Goal: Information Seeking & Learning: Learn about a topic

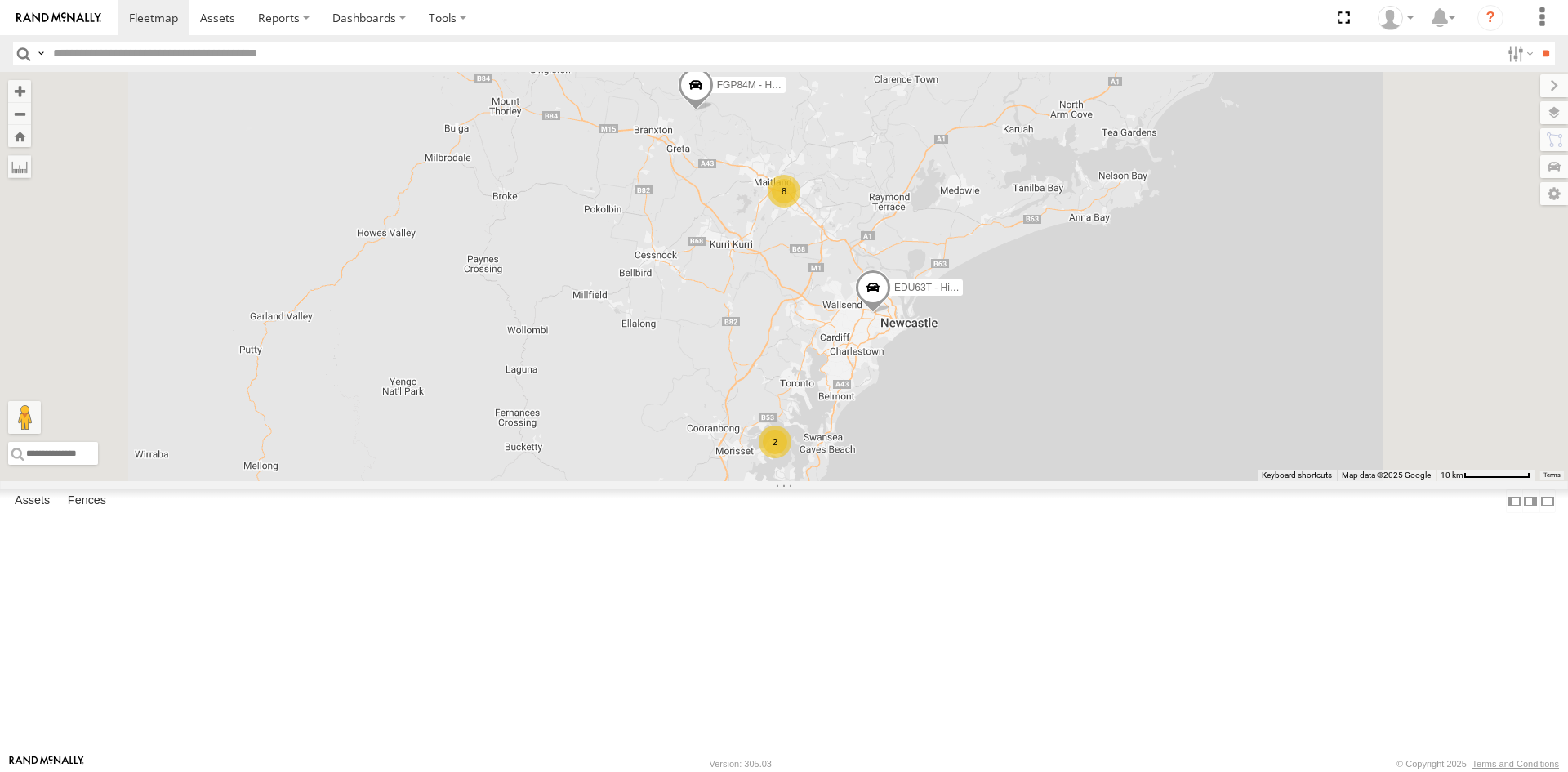
click at [0, 0] on div "All Assets" at bounding box center [0, 0] width 0 height 0
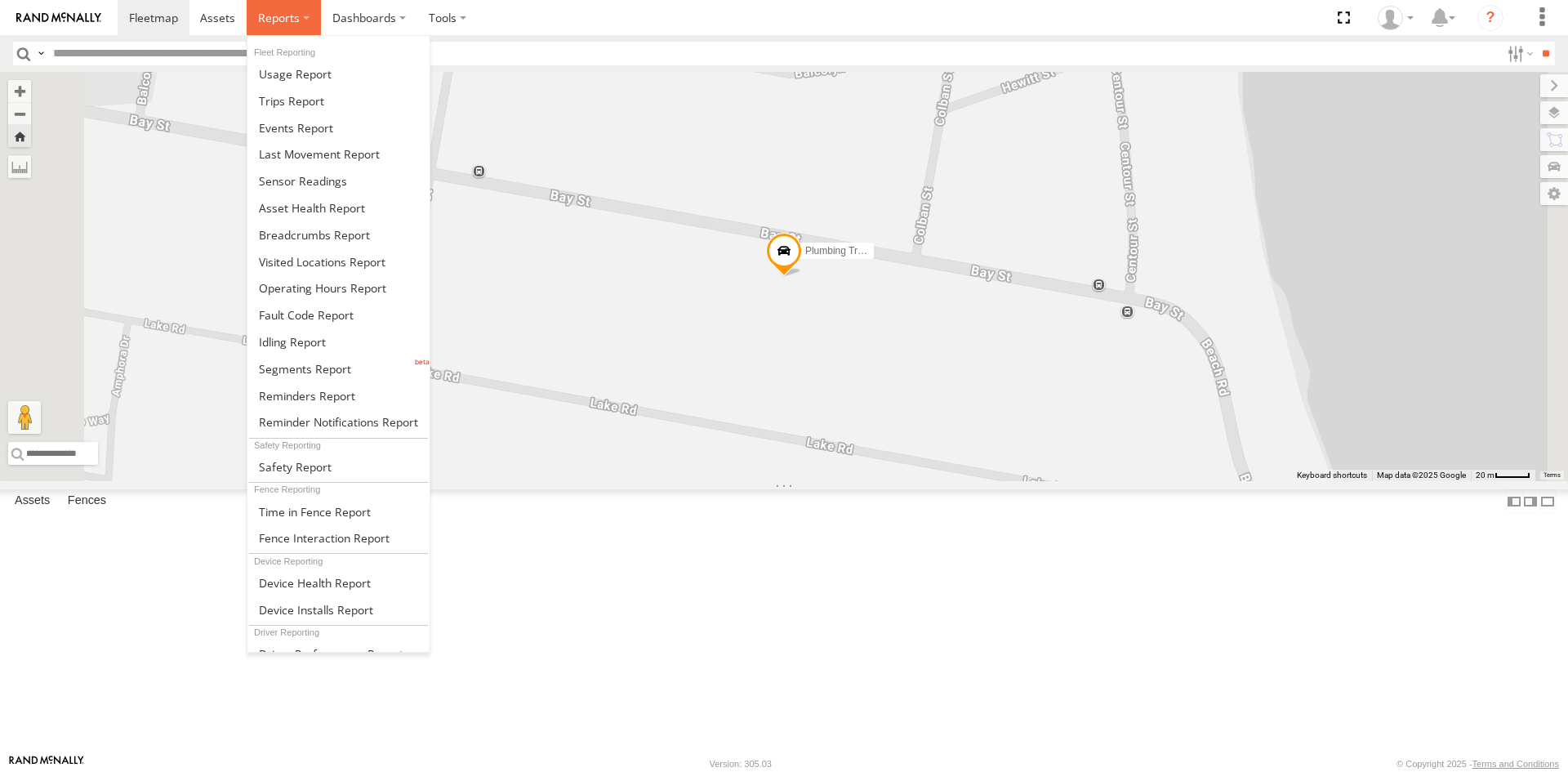
click at [246, 16] on label at bounding box center [284, 18] width 75 height 35
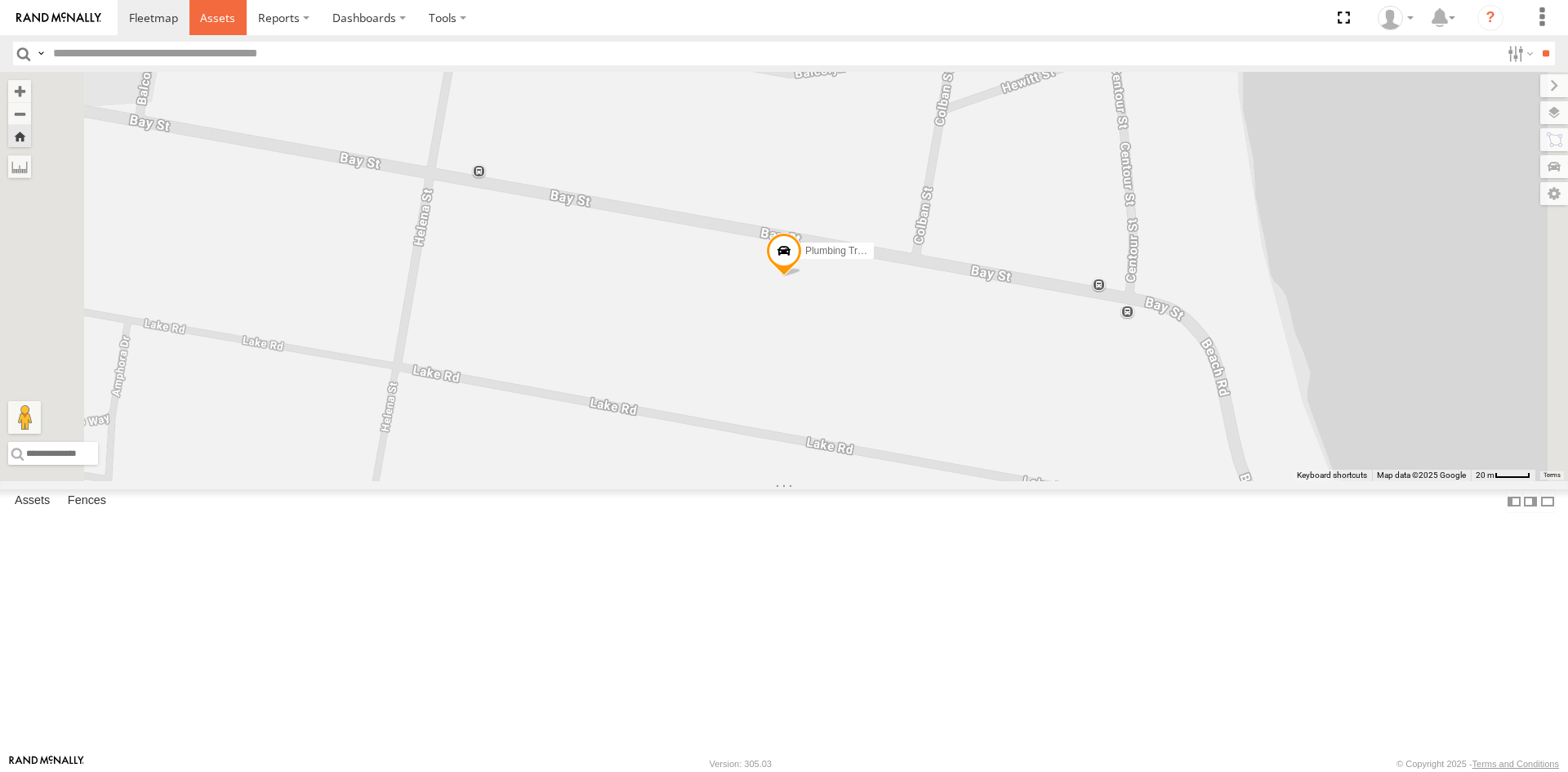
click at [225, 19] on span at bounding box center [217, 17] width 35 height 16
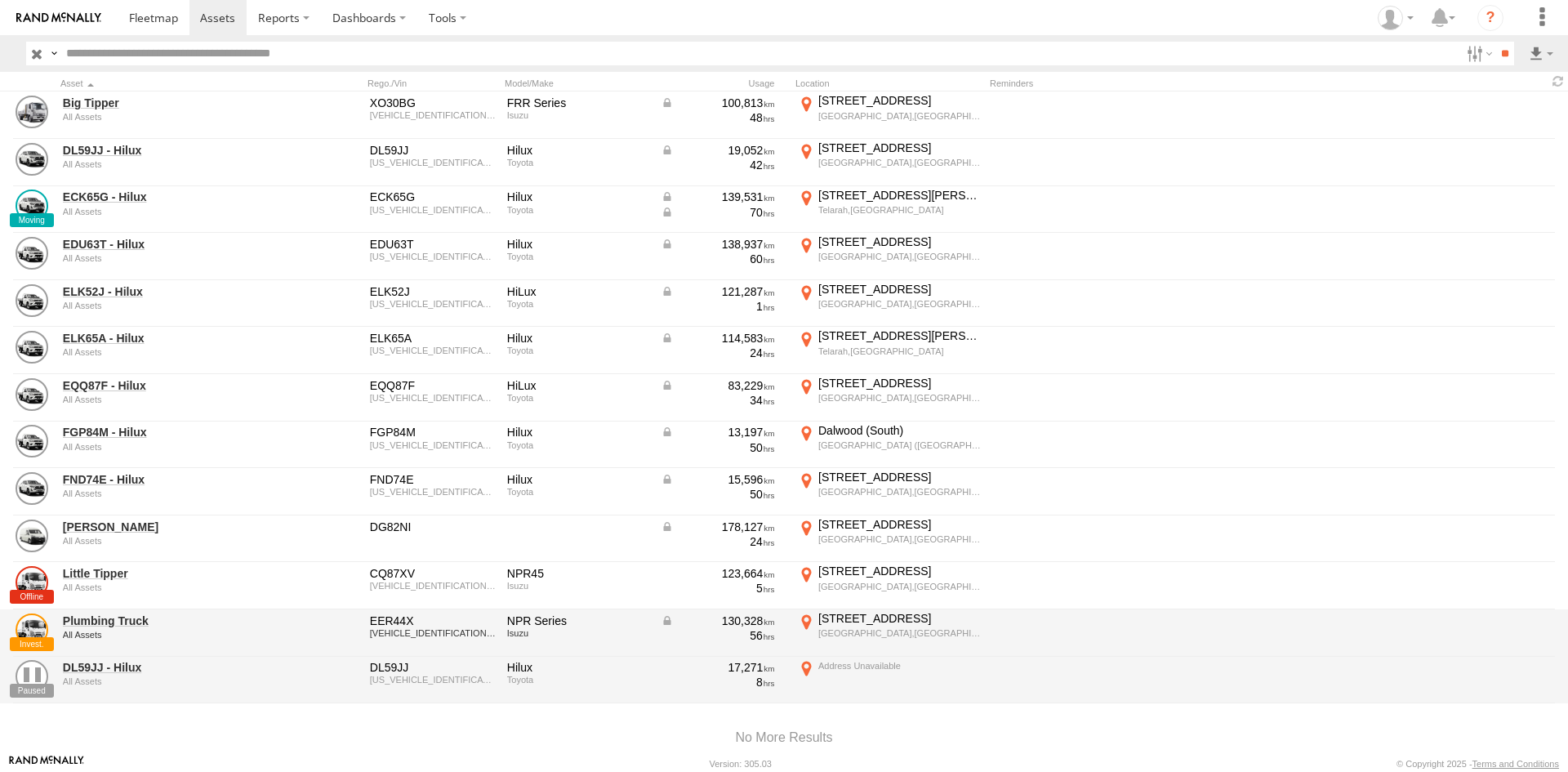
click at [655, 625] on div "Plumbing Truck All Assets EER44X JAANLR85EJ7103756 NPR Series Isuzu 130,328 56 …" at bounding box center [784, 633] width 1568 height 48
click at [109, 622] on link "Plumbing Truck" at bounding box center [175, 621] width 224 height 15
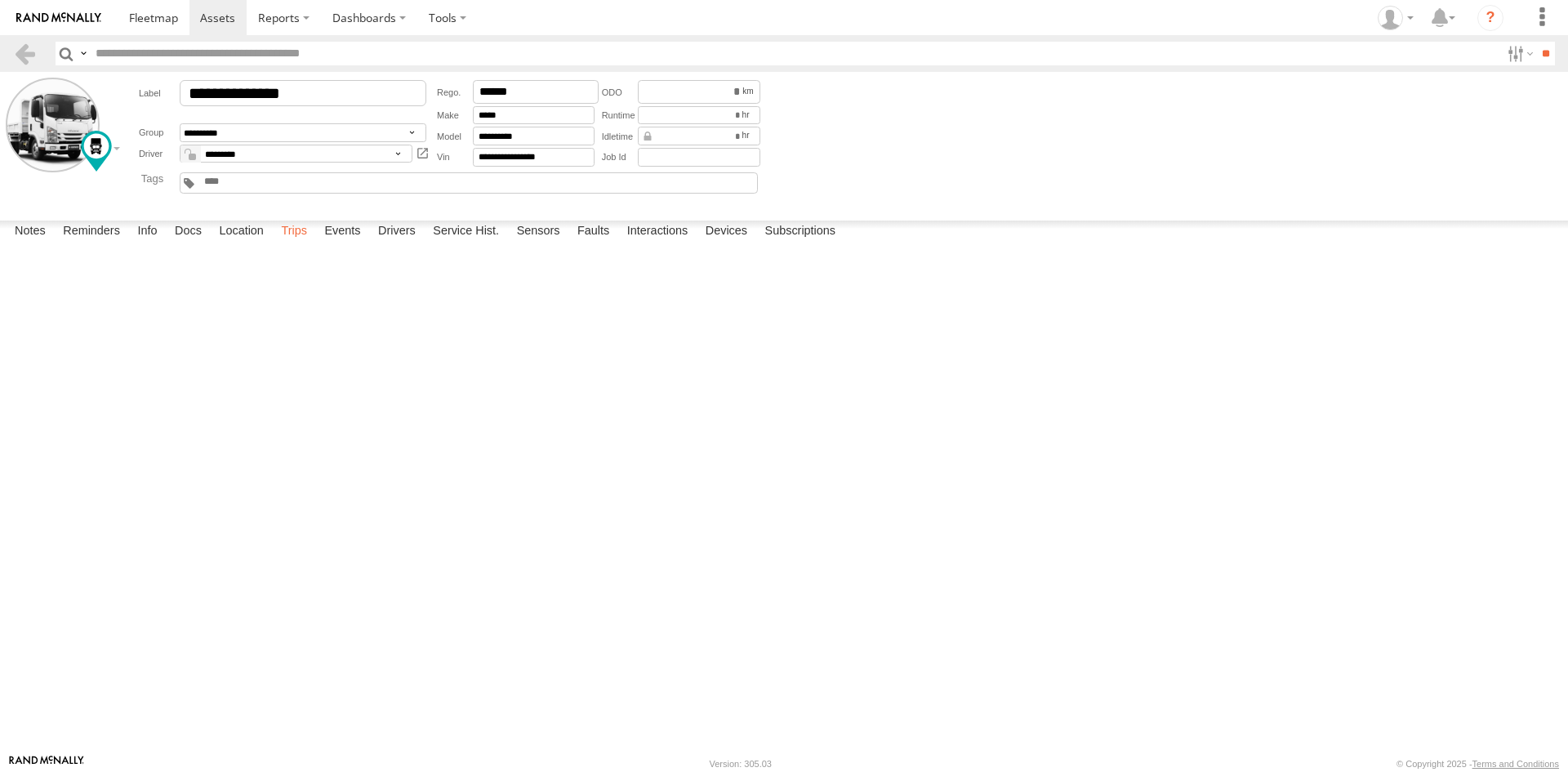
click at [303, 244] on label "Trips" at bounding box center [293, 232] width 42 height 22
click at [0, 0] on span at bounding box center [0, 0] width 0 height 0
click at [349, 244] on label "Events" at bounding box center [343, 232] width 52 height 22
click at [0, 0] on label "Review Device" at bounding box center [0, 0] width 0 height 0
click at [0, 0] on label "×" at bounding box center [0, 0] width 0 height 0
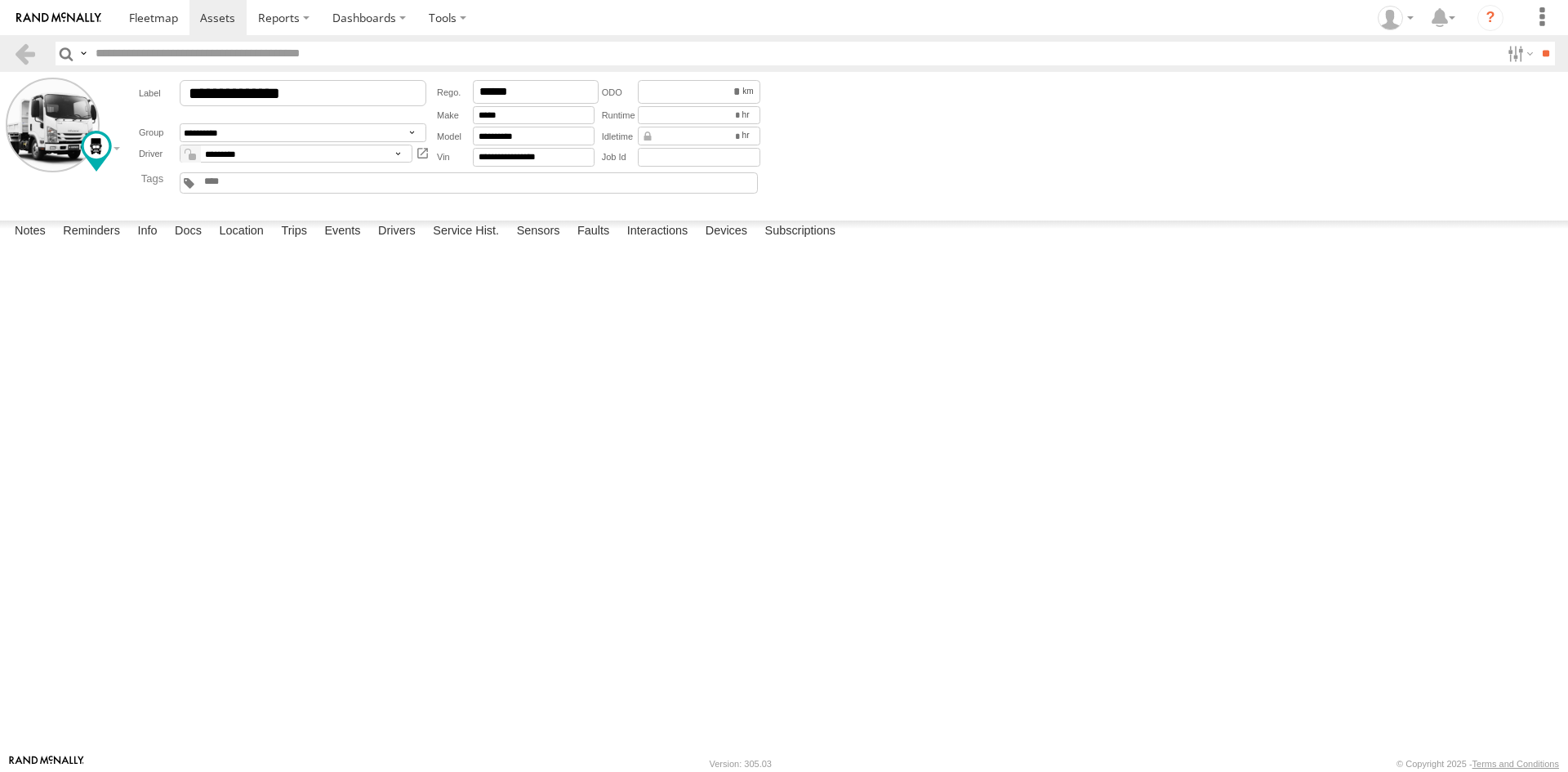
click at [0, 0] on label "Investigate Device" at bounding box center [0, 0] width 0 height 0
click at [0, 0] on div "Event Parameters/Sensors" at bounding box center [0, 0] width 0 height 0
click at [0, 0] on label "×" at bounding box center [0, 0] width 0 height 0
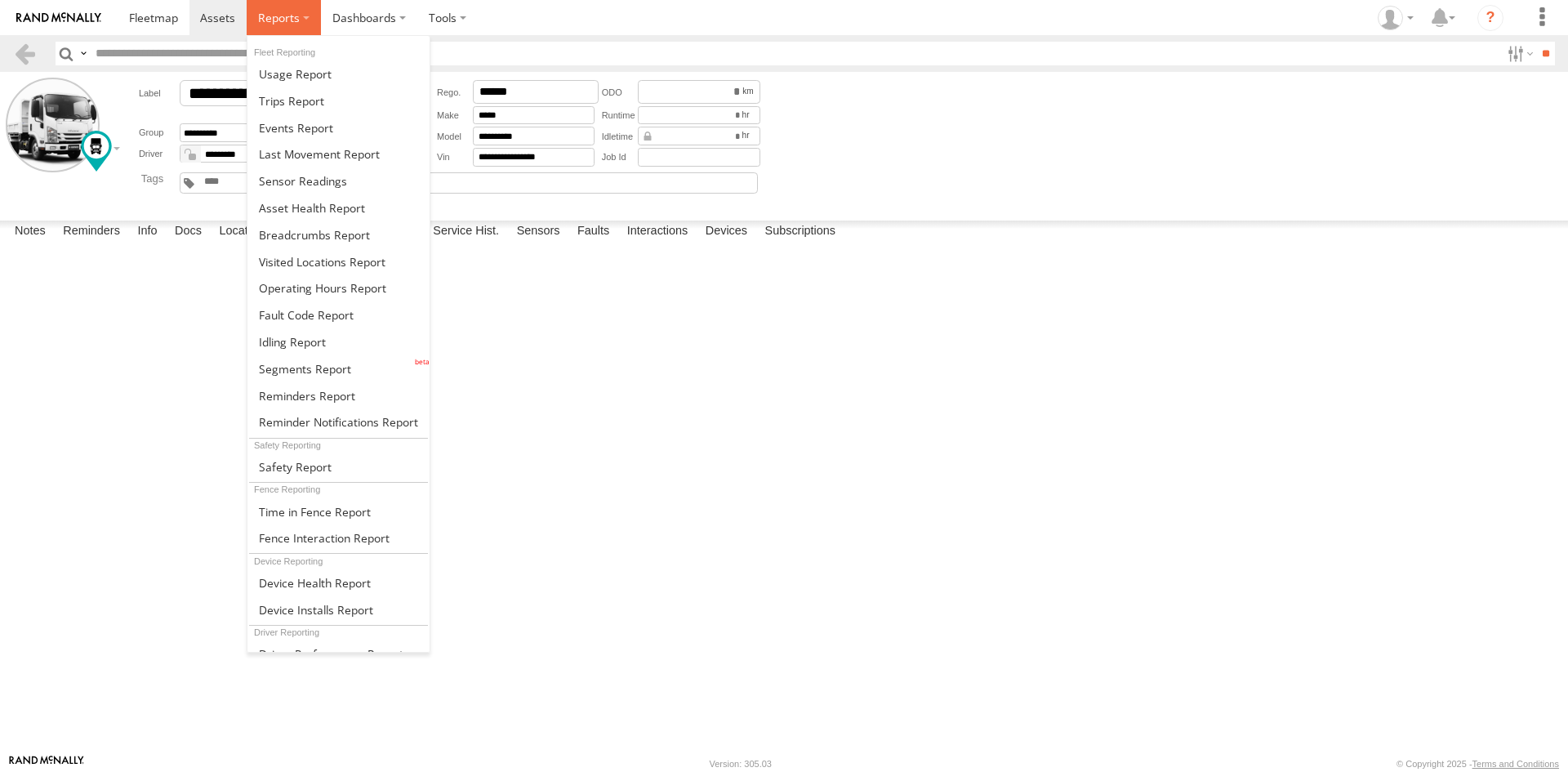
click at [287, 10] on span at bounding box center [278, 17] width 42 height 16
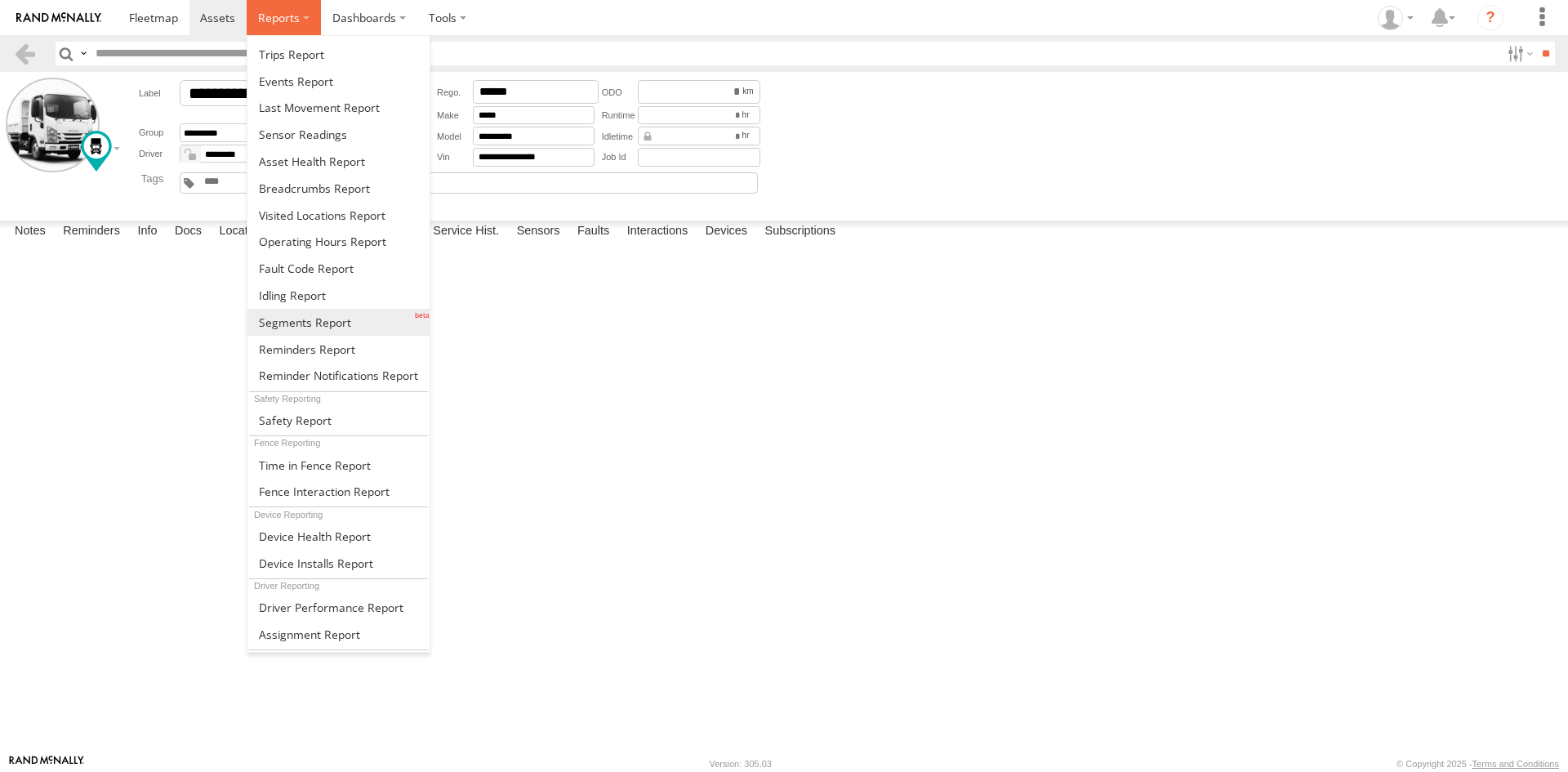
scroll to position [87, 0]
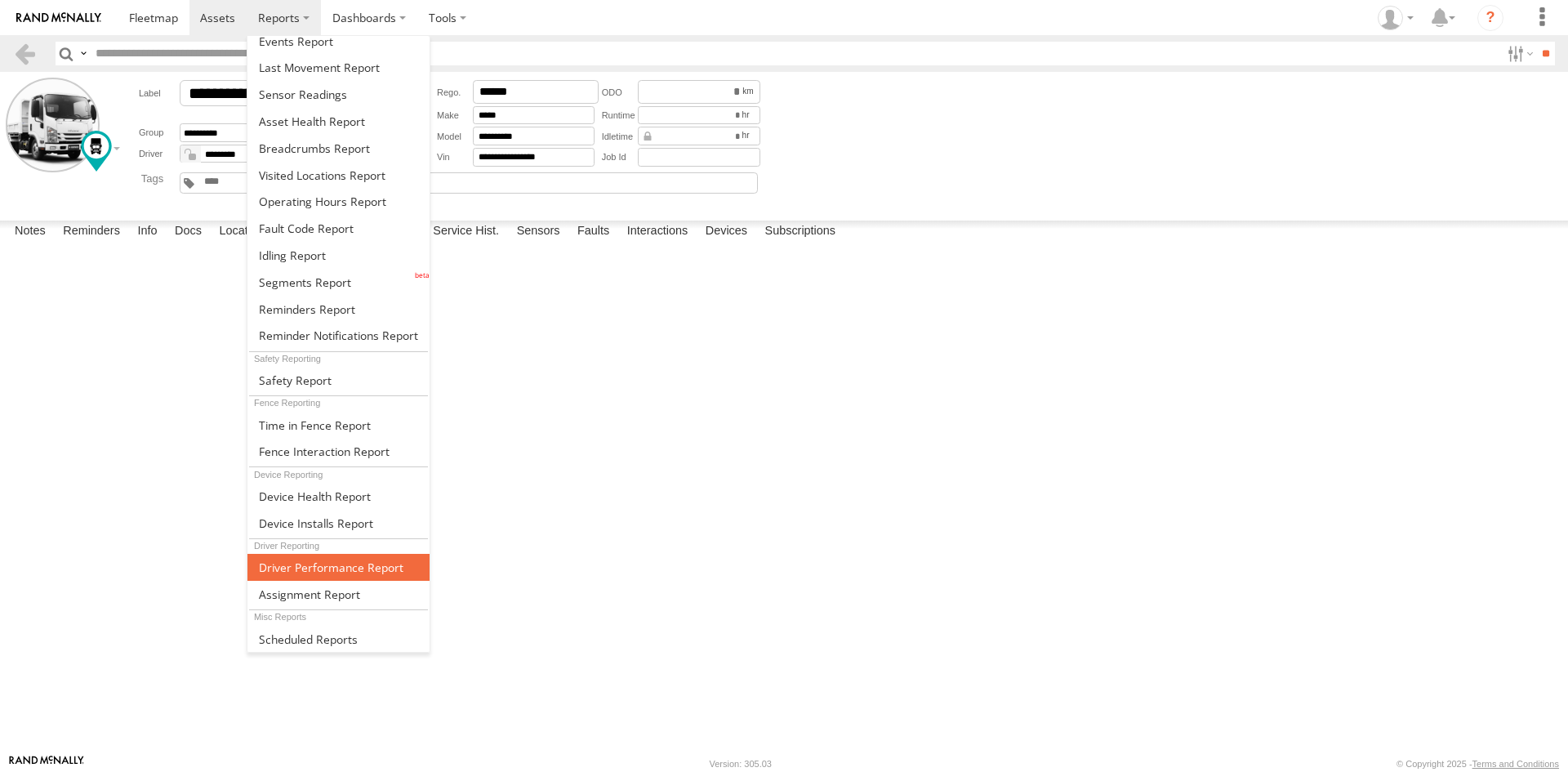
click at [350, 571] on span at bounding box center [330, 567] width 145 height 16
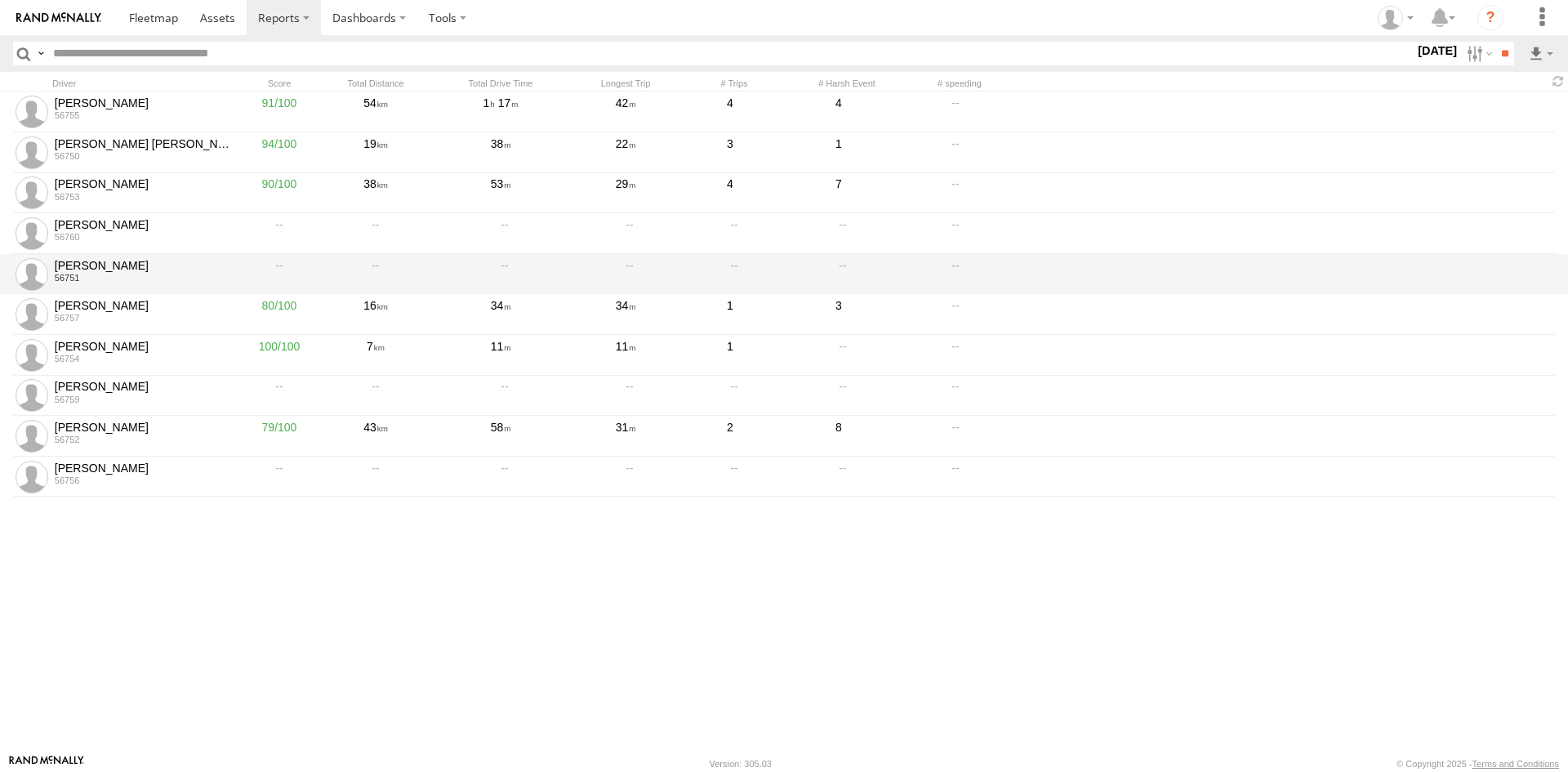
click at [555, 271] on div at bounding box center [500, 274] width 139 height 37
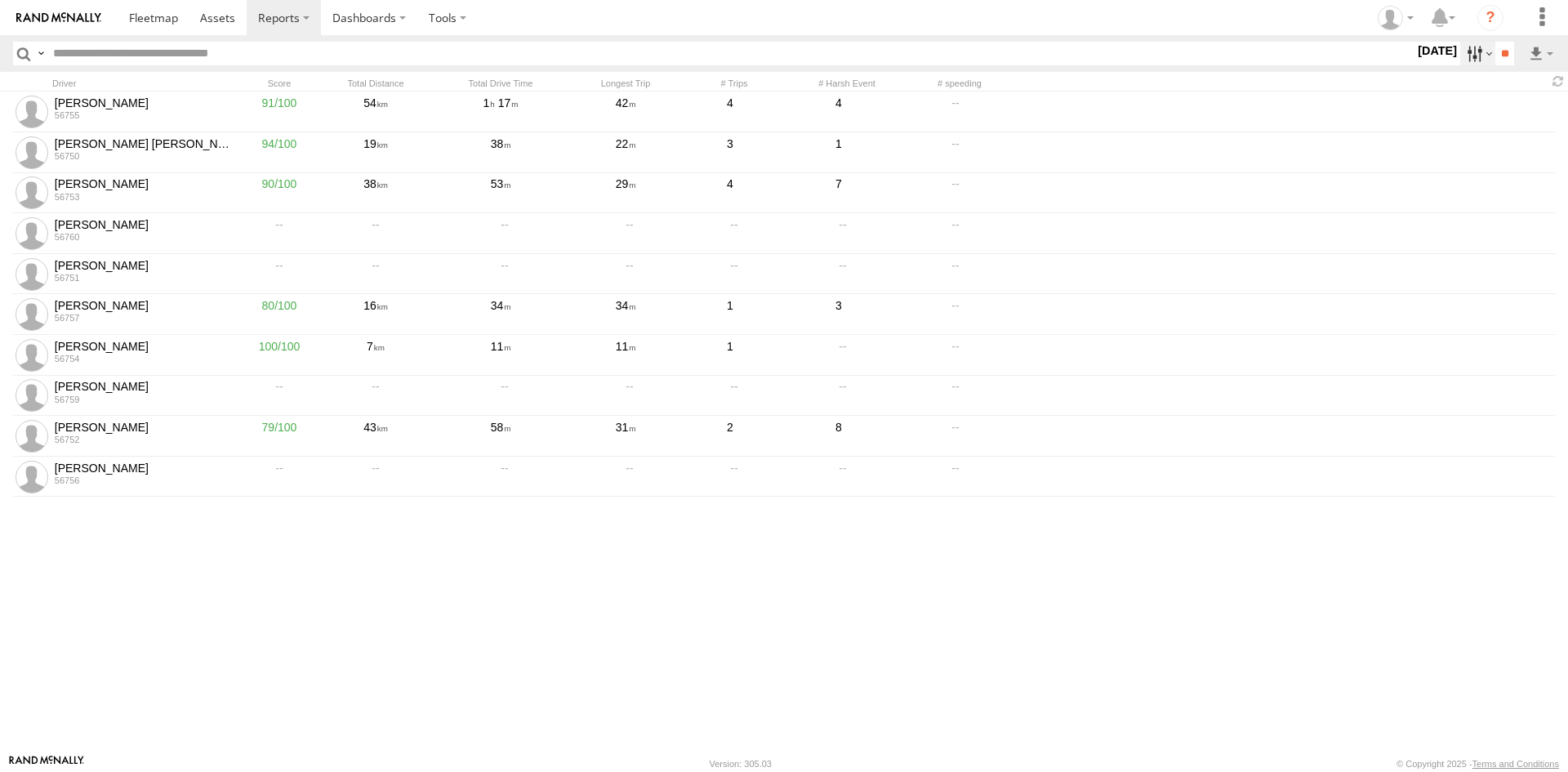
click at [1463, 50] on label at bounding box center [1477, 53] width 35 height 23
drag, startPoint x: 1438, startPoint y: 147, endPoint x: 1491, endPoint y: 138, distance: 53.8
click at [0, 0] on label at bounding box center [0, 0] width 0 height 0
click at [1505, 51] on input "**" at bounding box center [1505, 53] width 19 height 23
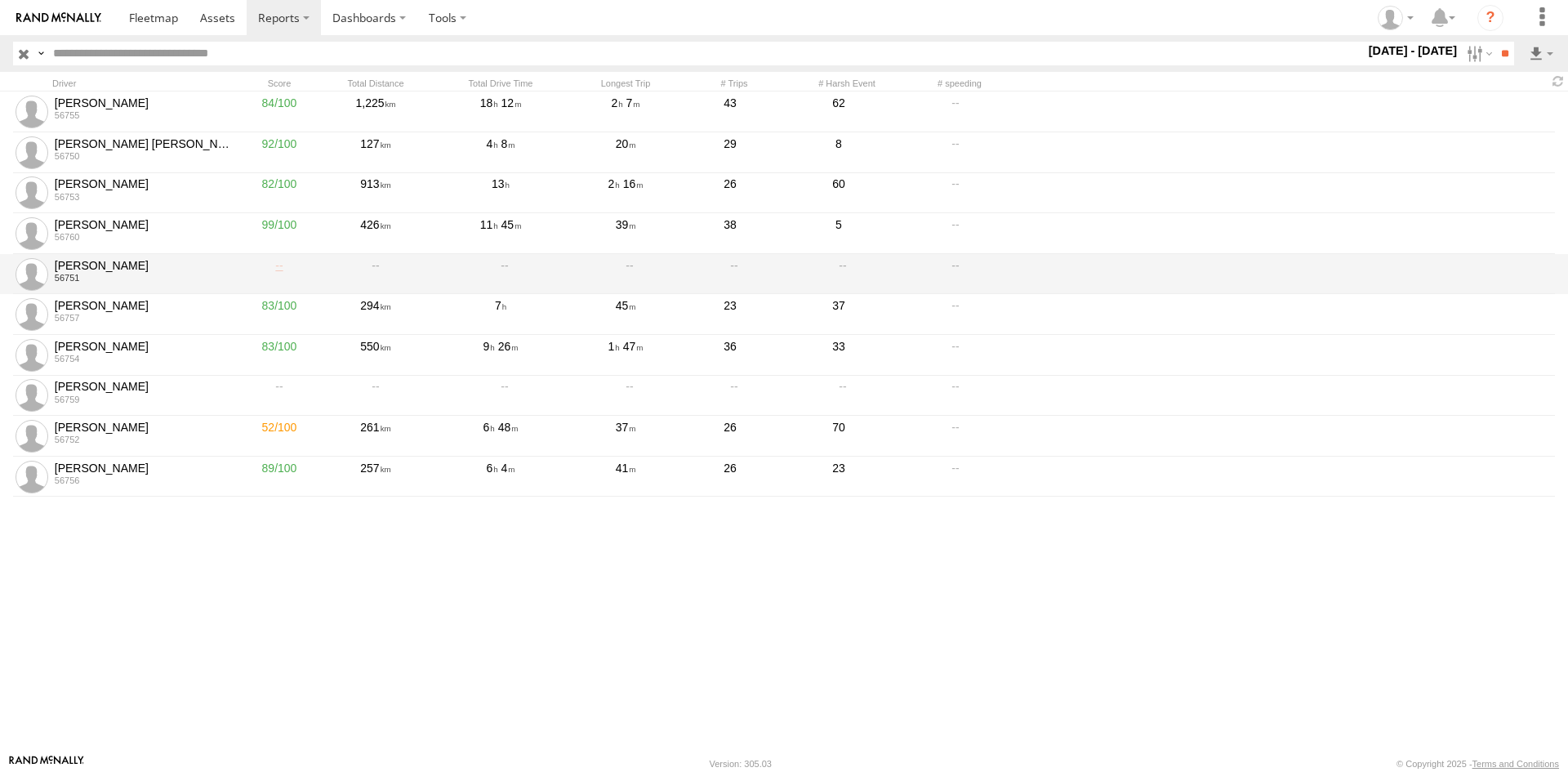
click at [285, 269] on link at bounding box center [278, 274] width 81 height 37
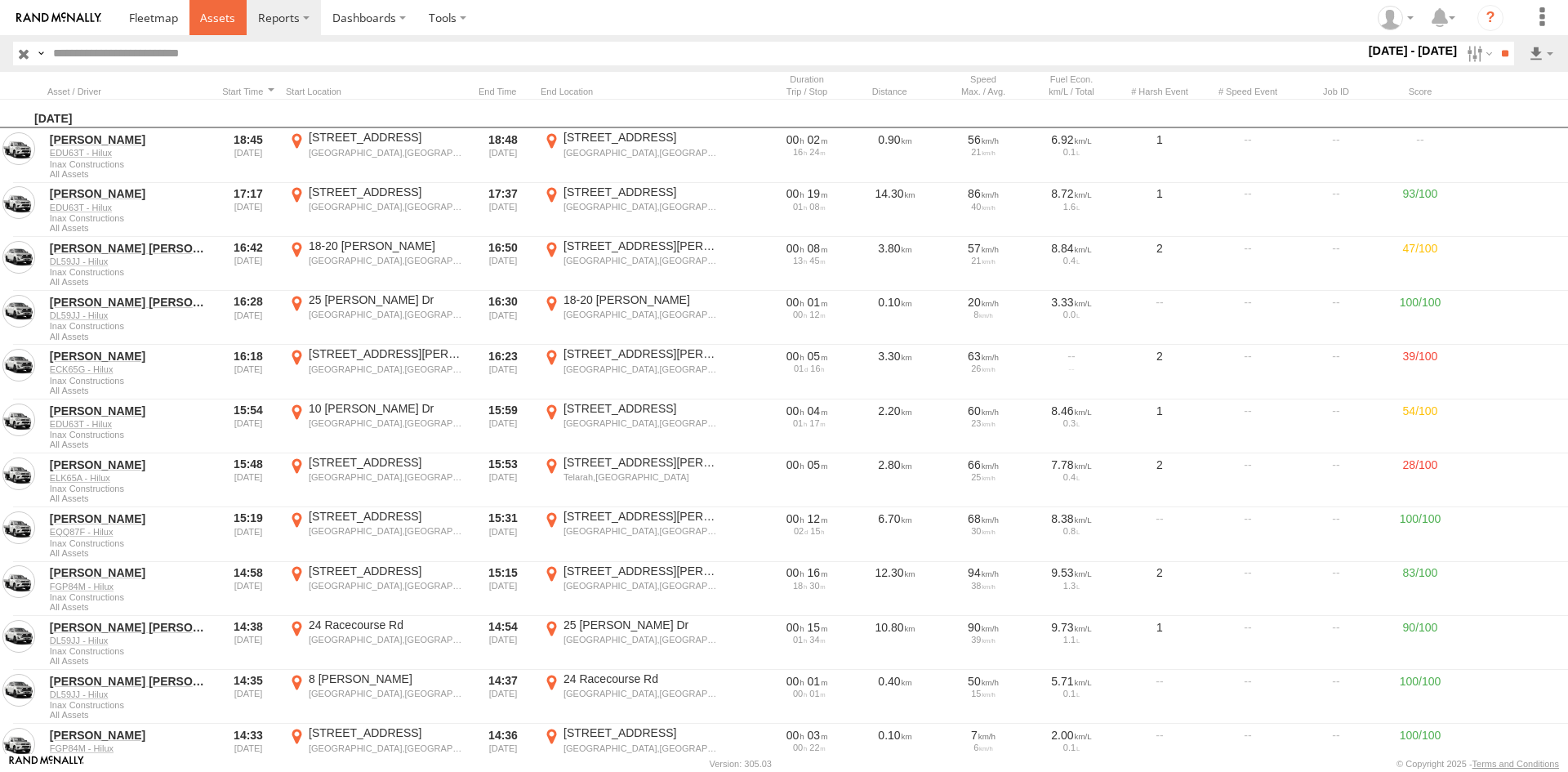
click at [203, 8] on link at bounding box center [218, 18] width 58 height 35
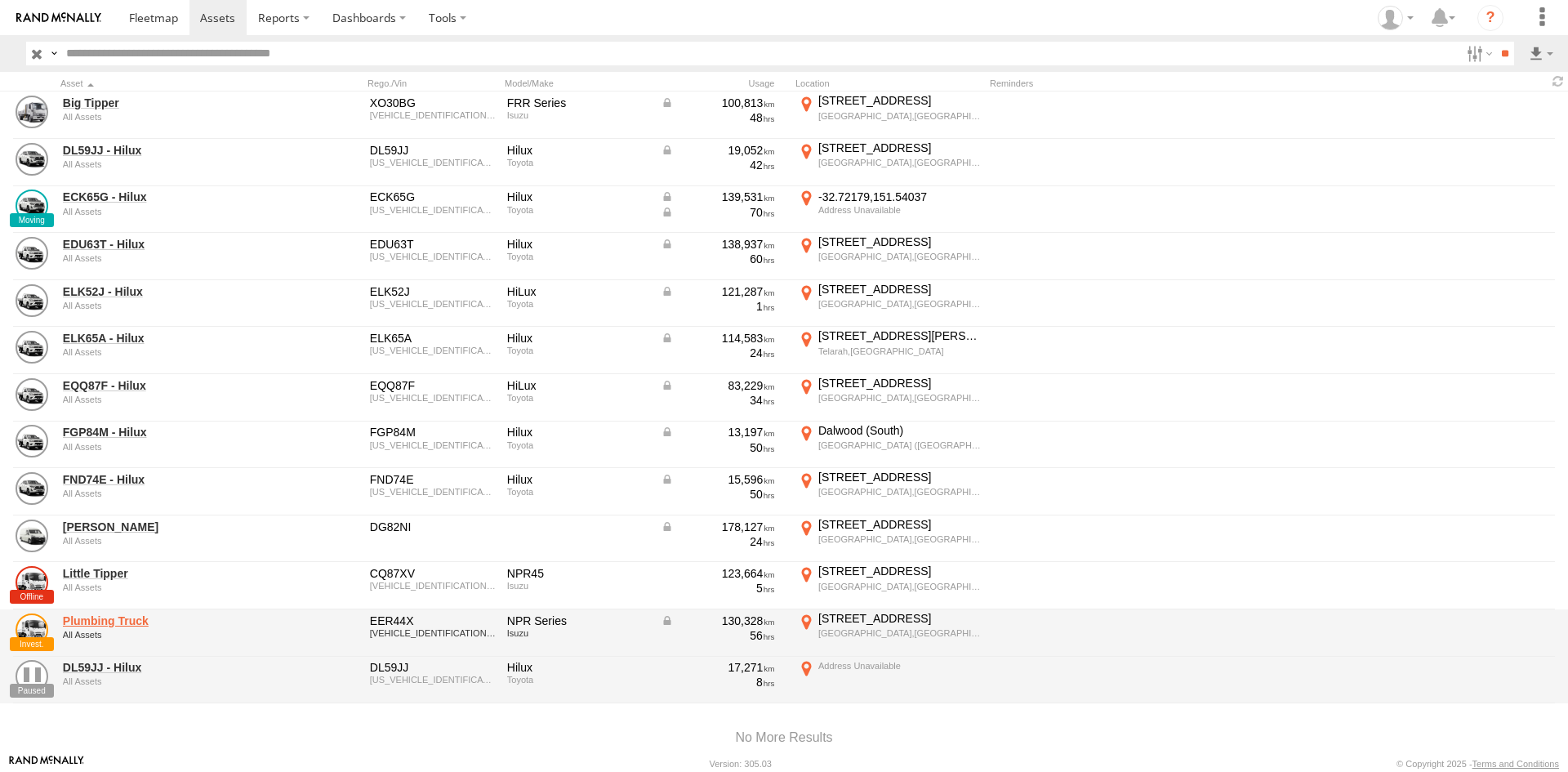
click at [93, 616] on link "Plumbing Truck" at bounding box center [175, 621] width 224 height 15
